Goal: Information Seeking & Learning: Check status

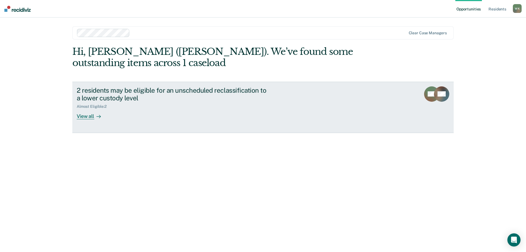
click at [90, 116] on div "View all" at bounding box center [92, 114] width 31 height 11
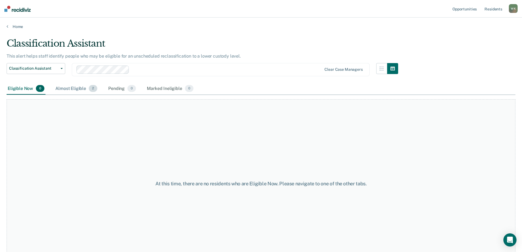
click at [61, 87] on div "Almost Eligible 2" at bounding box center [76, 89] width 44 height 12
